Goal: Transaction & Acquisition: Subscribe to service/newsletter

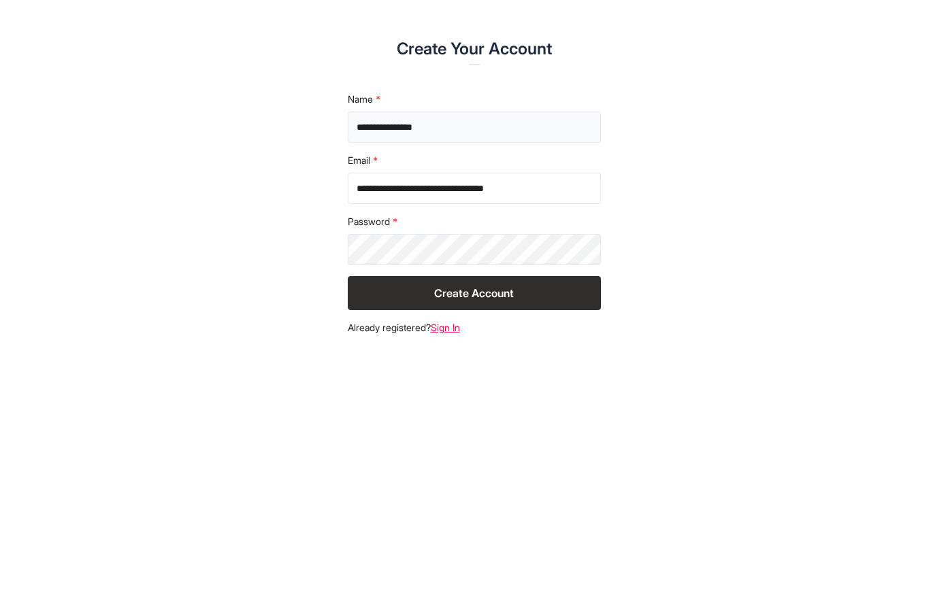
type input "**********"
click at [463, 294] on button "Create Account" at bounding box center [474, 293] width 253 height 34
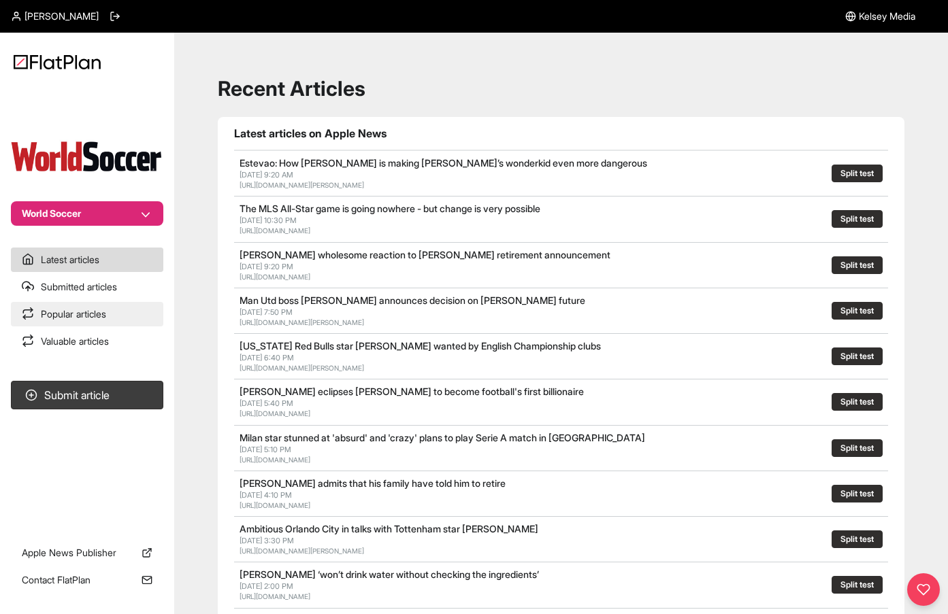
click at [105, 315] on link "Popular articles" at bounding box center [87, 314] width 152 height 24
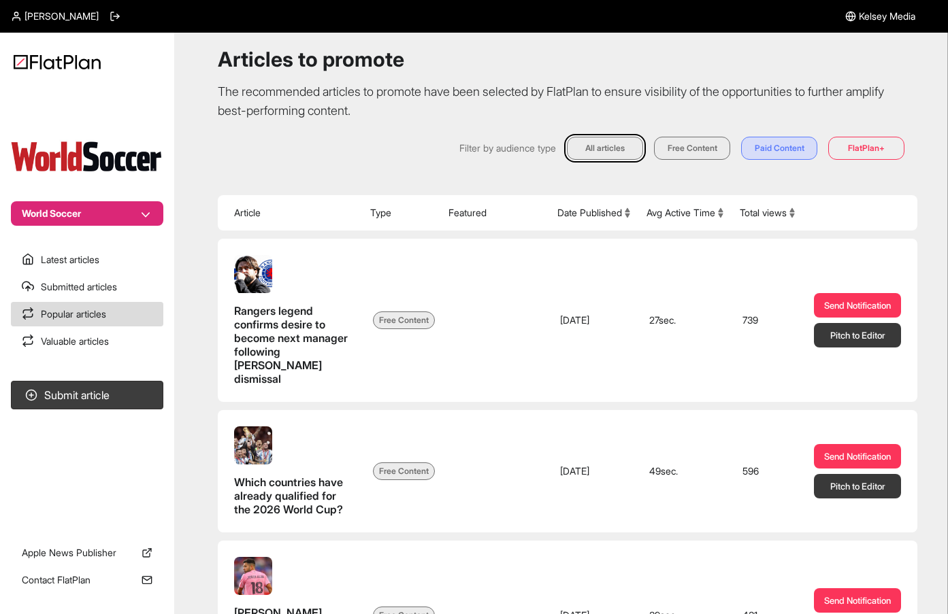
scroll to position [29, 0]
click at [784, 152] on button "Paid Content" at bounding box center [779, 148] width 76 height 23
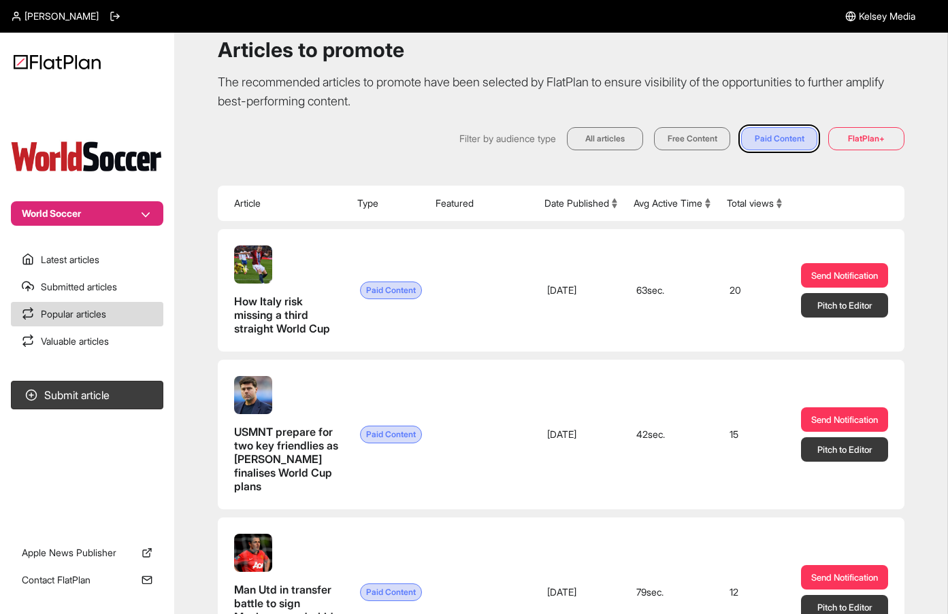
scroll to position [27, 0]
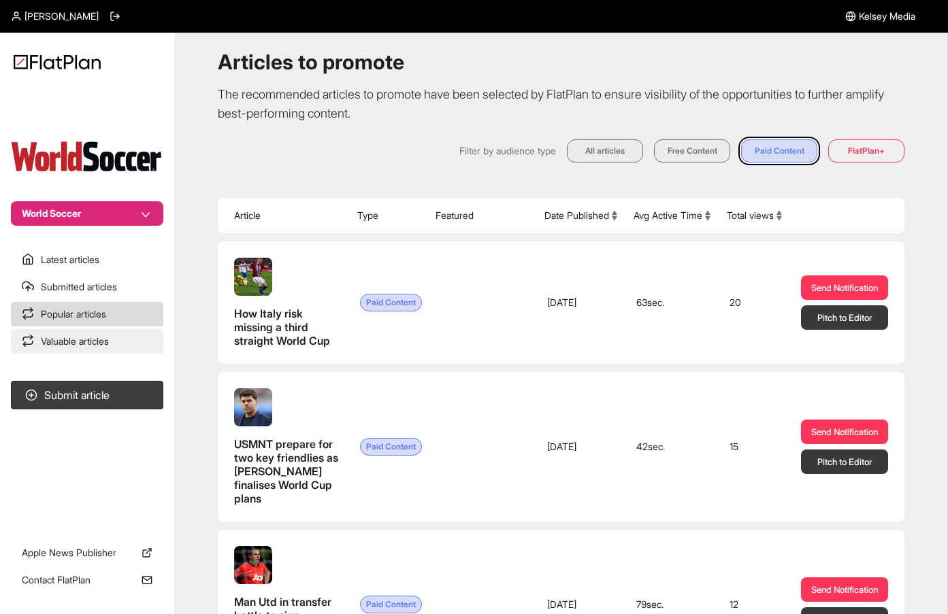
click at [101, 344] on link "Valuable articles" at bounding box center [87, 341] width 152 height 24
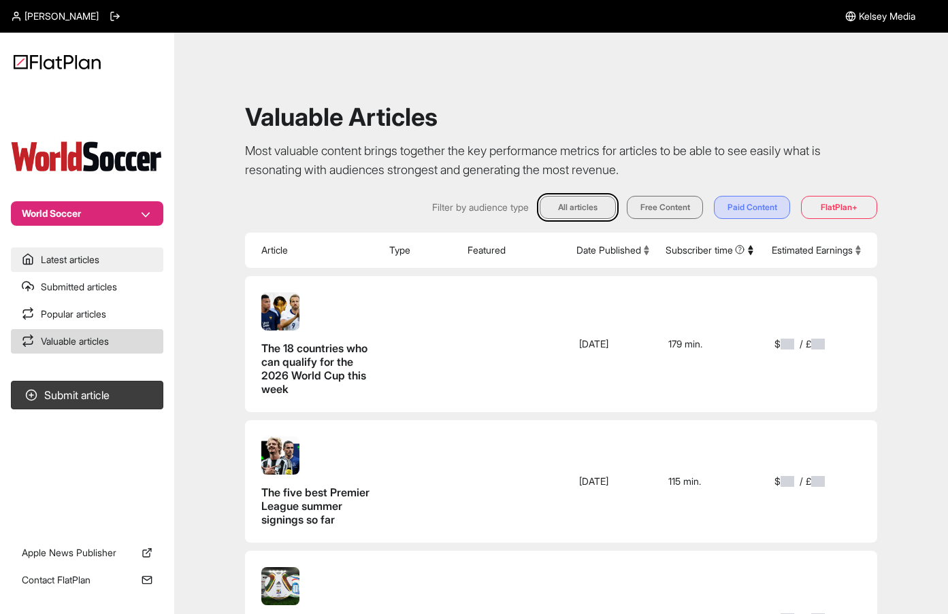
click at [81, 263] on link "Latest articles" at bounding box center [87, 260] width 152 height 24
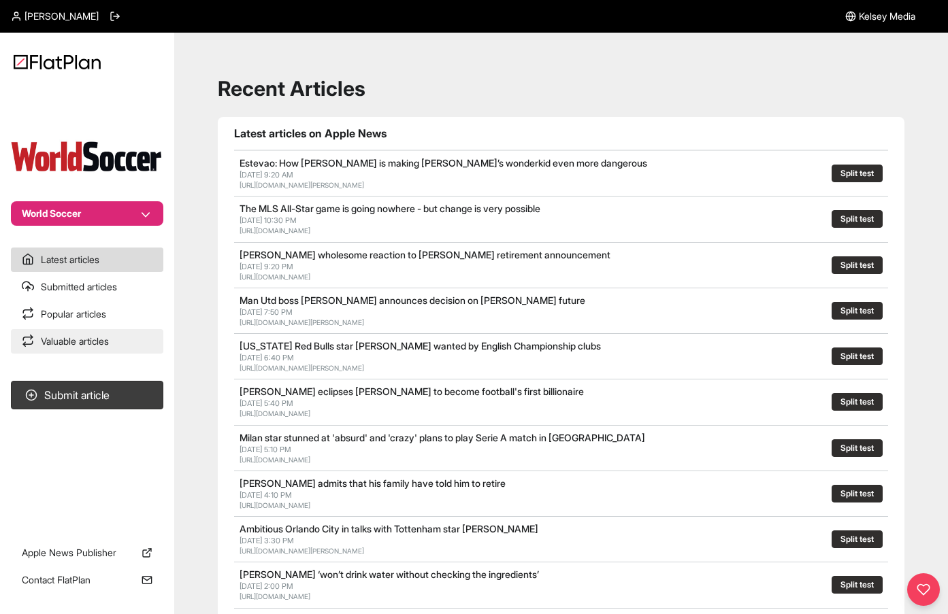
click at [69, 343] on link "Valuable articles" at bounding box center [87, 341] width 152 height 24
